Goal: Submit feedback/report problem: Submit feedback/report problem

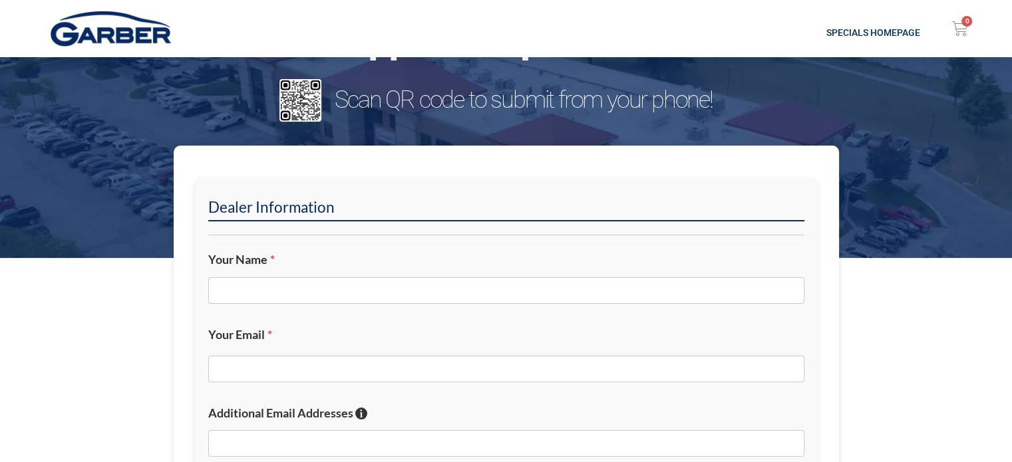
scroll to position [133, 0]
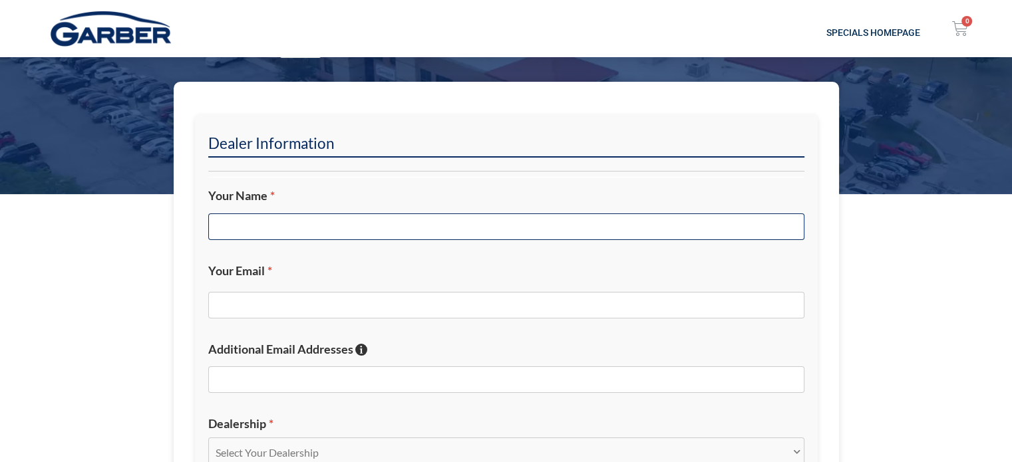
click at [300, 218] on input "Your Name *" at bounding box center [506, 227] width 596 height 27
click at [516, 223] on input "Your Name *" at bounding box center [506, 227] width 596 height 27
type input "[PERSON_NAME]"
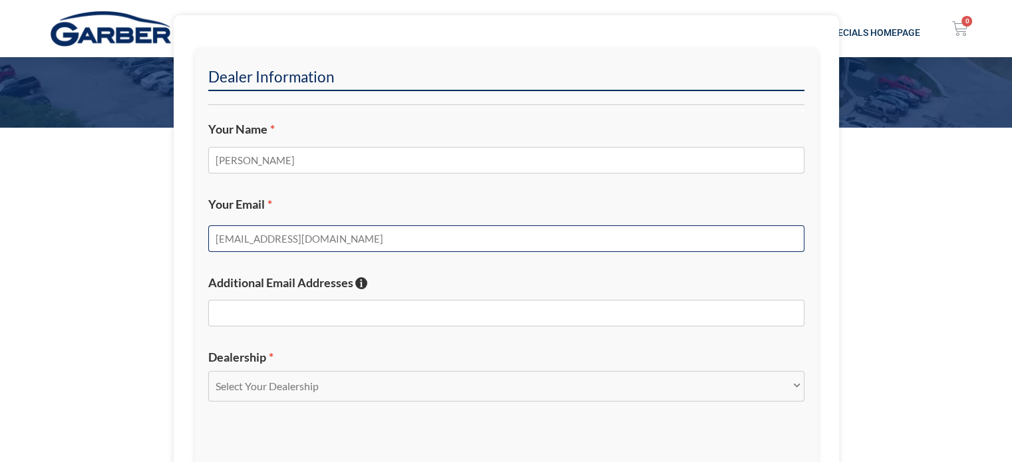
scroll to position [466, 0]
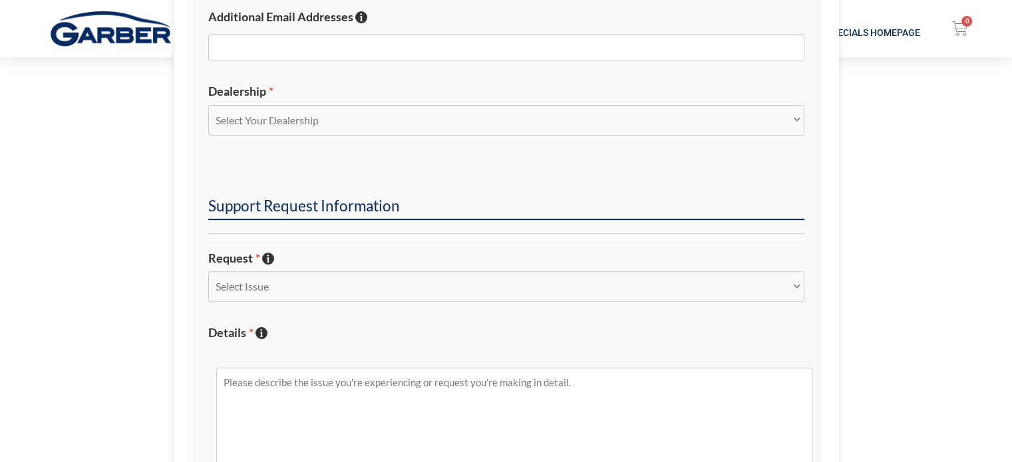
type input "[EMAIL_ADDRESS][DOMAIN_NAME]"
click at [303, 127] on select "Select Your Dealership Acura of Rochester Delray Buick GMC [PERSON_NAME] Automa…" at bounding box center [506, 120] width 596 height 31
select select "[PERSON_NAME] Automall"
click at [208, 105] on select "Select Your Dealership Acura of Rochester Delray Buick GMC [PERSON_NAME] Automa…" at bounding box center [506, 120] width 596 height 31
click at [301, 295] on select "Select Issue New Inquiry/Request Inventory Management Inventory Feed Website Fu…" at bounding box center [506, 286] width 596 height 31
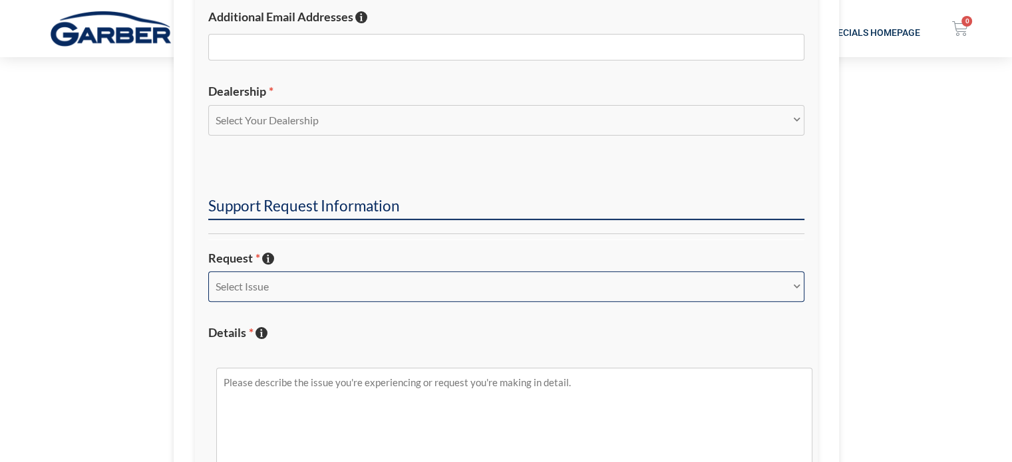
select select "Other"
click at [208, 271] on select "Select Issue New Inquiry/Request Inventory Management Inventory Feed Website Fu…" at bounding box center [506, 286] width 596 height 31
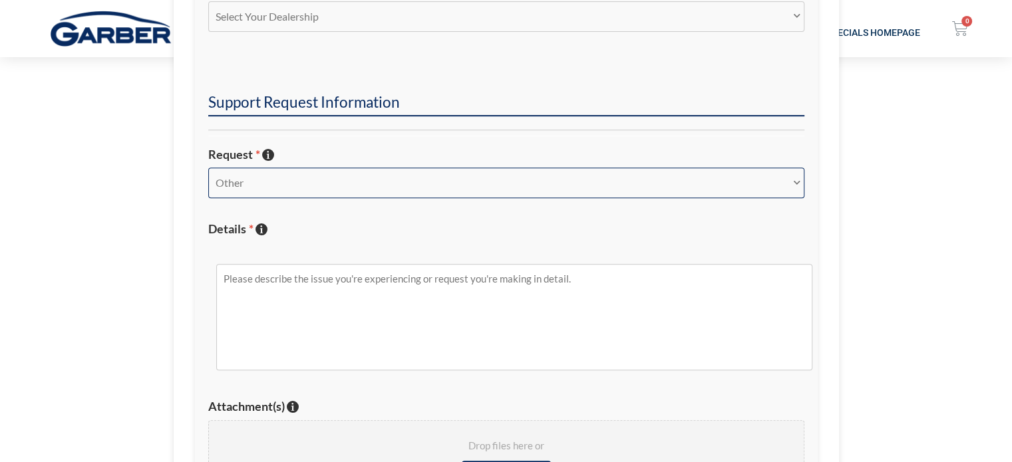
scroll to position [665, 0]
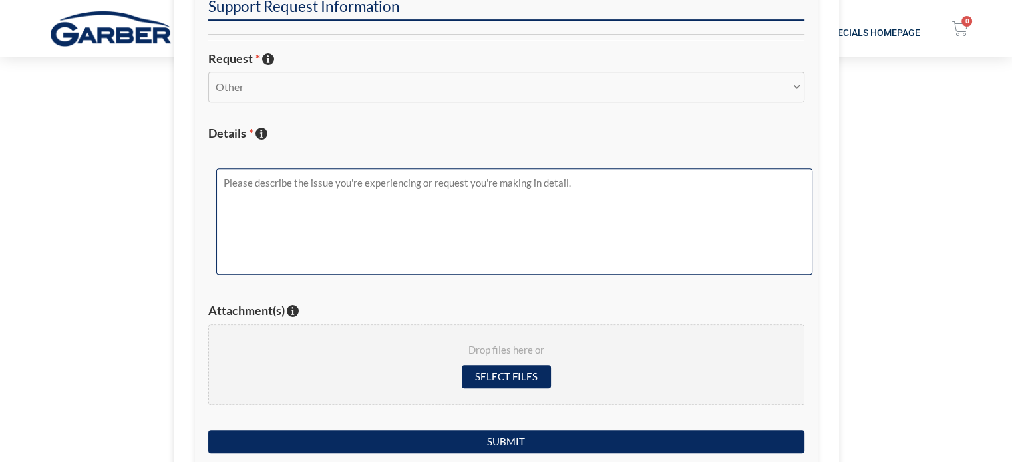
click at [330, 222] on textarea "Details * Describe the issue with specific details if possible!" at bounding box center [514, 221] width 596 height 106
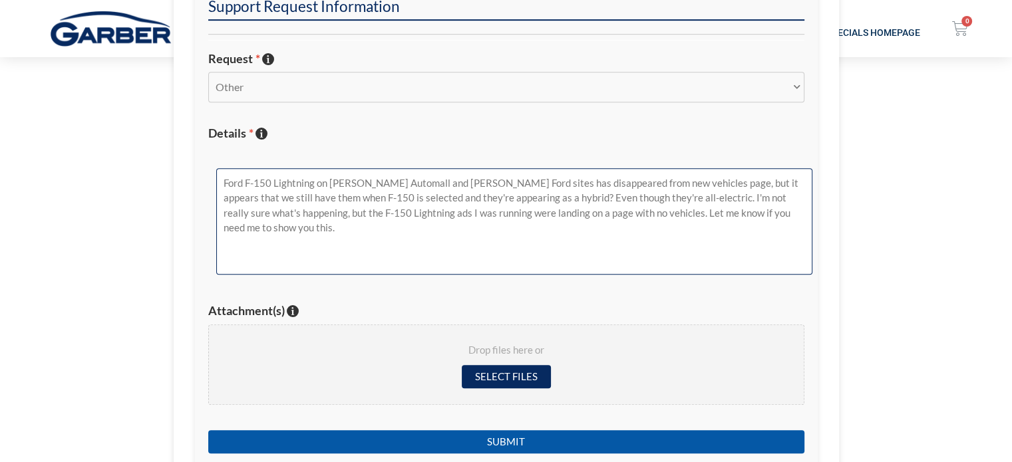
type textarea "Ford F-150 Lightning on [PERSON_NAME] Automall and [PERSON_NAME] Ford sites has…"
click at [569, 436] on input "Submit" at bounding box center [506, 441] width 596 height 23
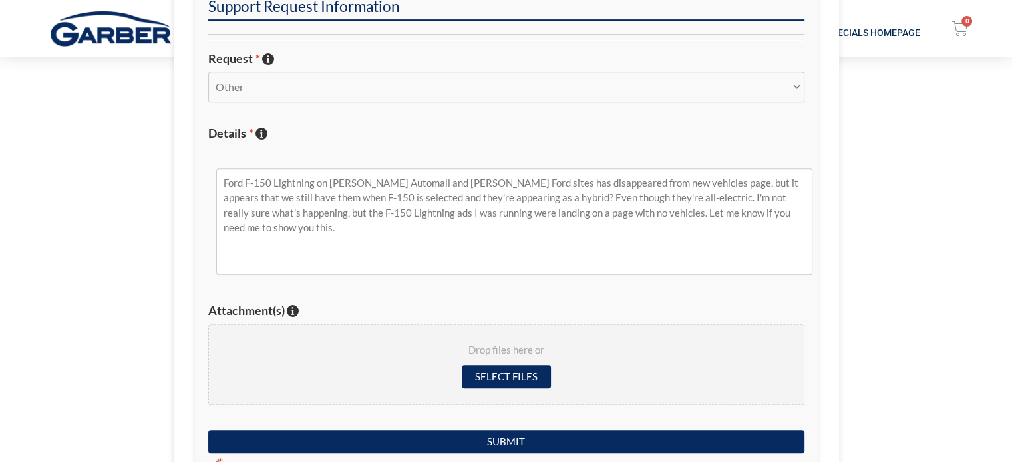
scroll to position [170, 0]
